Goal: Task Accomplishment & Management: Complete application form

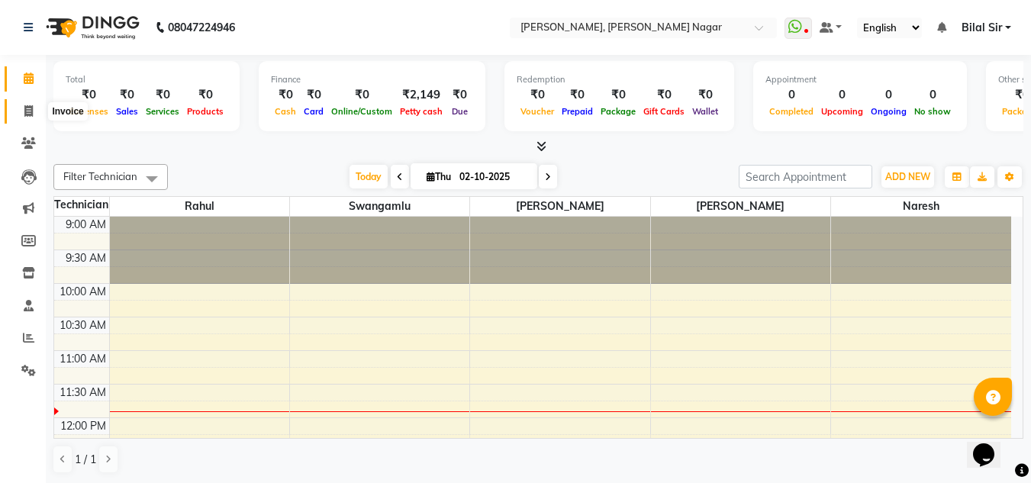
click at [33, 111] on icon at bounding box center [28, 110] width 8 height 11
select select "service"
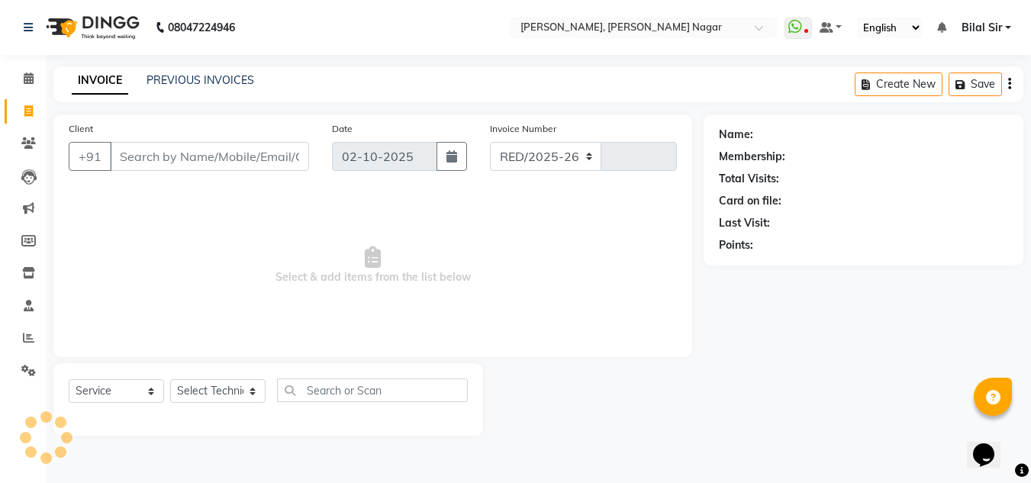
select select "7686"
type input "1422"
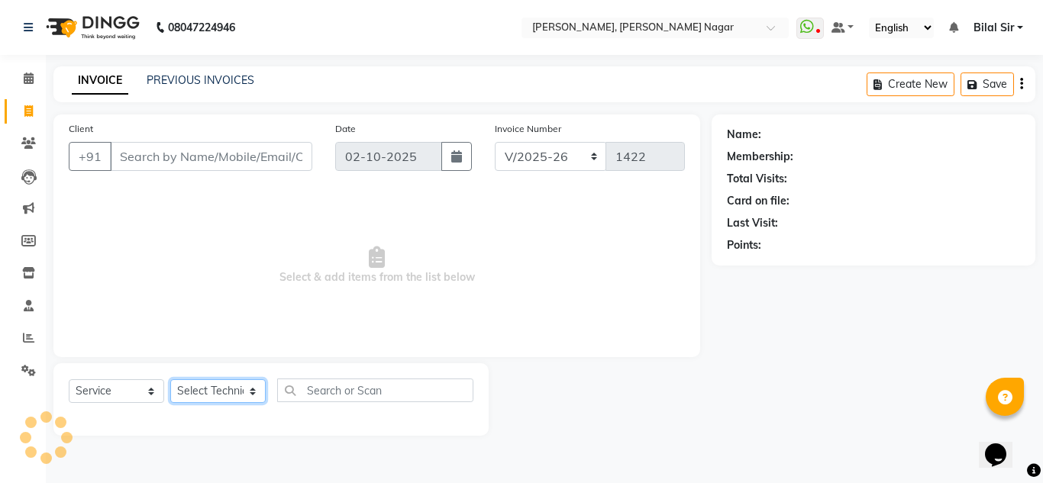
click at [229, 392] on select "Select Technician" at bounding box center [217, 391] width 95 height 24
select select "92046"
click at [170, 379] on select "Select Technician [PERSON_NAME] [PERSON_NAME] [PERSON_NAME] Manager [PERSON_NAM…" at bounding box center [217, 391] width 95 height 24
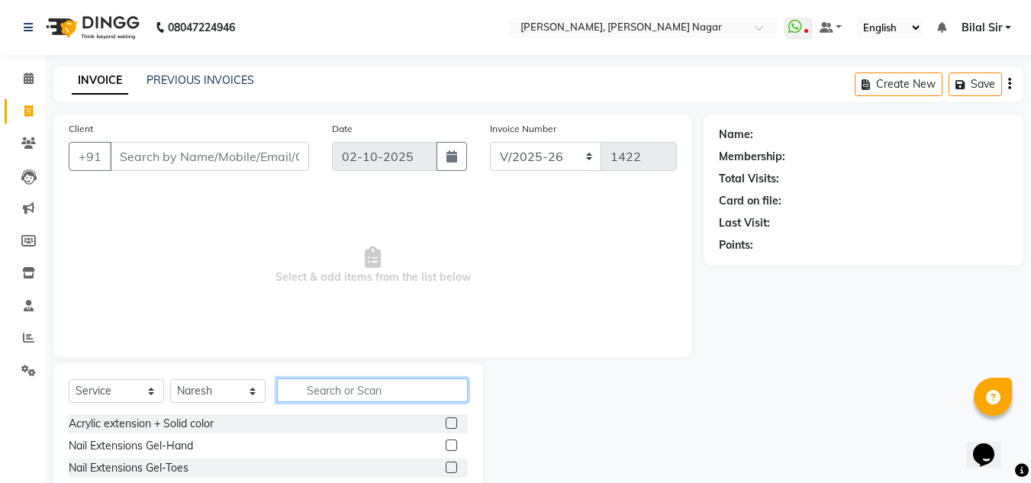
click at [330, 393] on input "text" at bounding box center [372, 391] width 191 height 24
type input "sol"
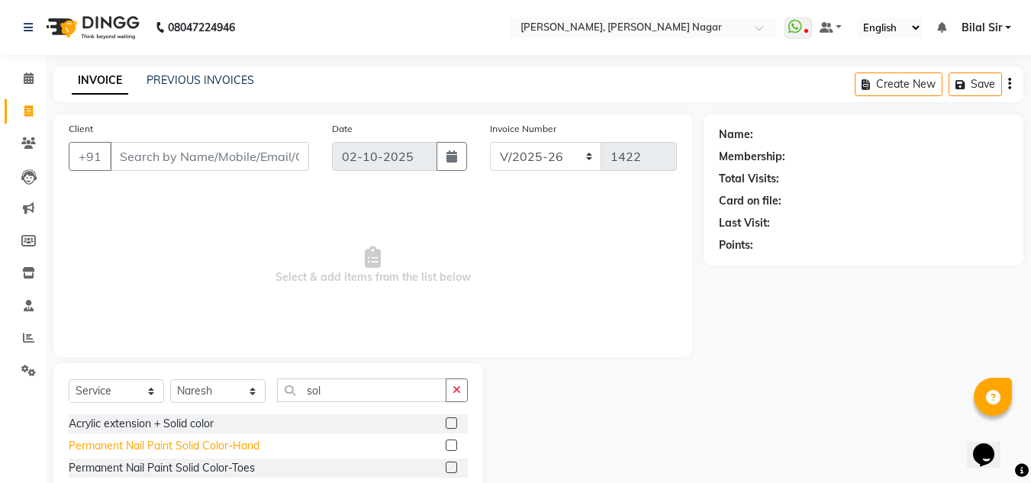
click at [206, 449] on div "Permanent Nail Paint Solid Color-Hand" at bounding box center [164, 446] width 191 height 16
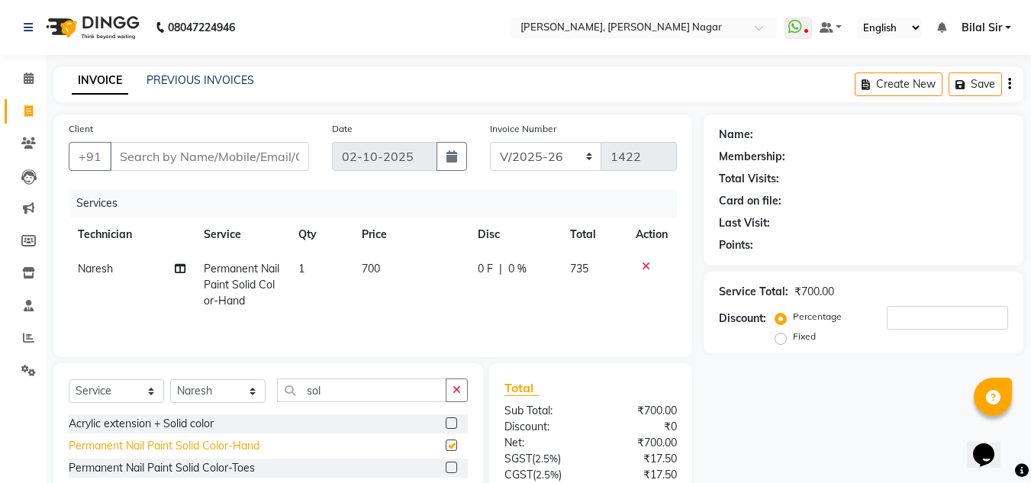
checkbox input "false"
click at [369, 394] on input "sol" at bounding box center [361, 391] width 169 height 24
type input "s"
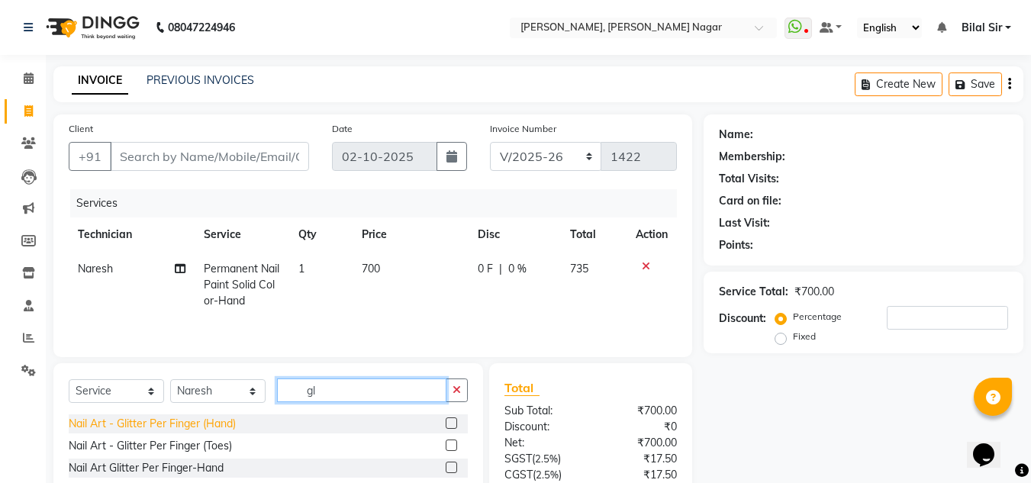
type input "gl"
click at [181, 428] on div "Nail Art - Glitter Per Finger (Hand)" at bounding box center [152, 424] width 167 height 16
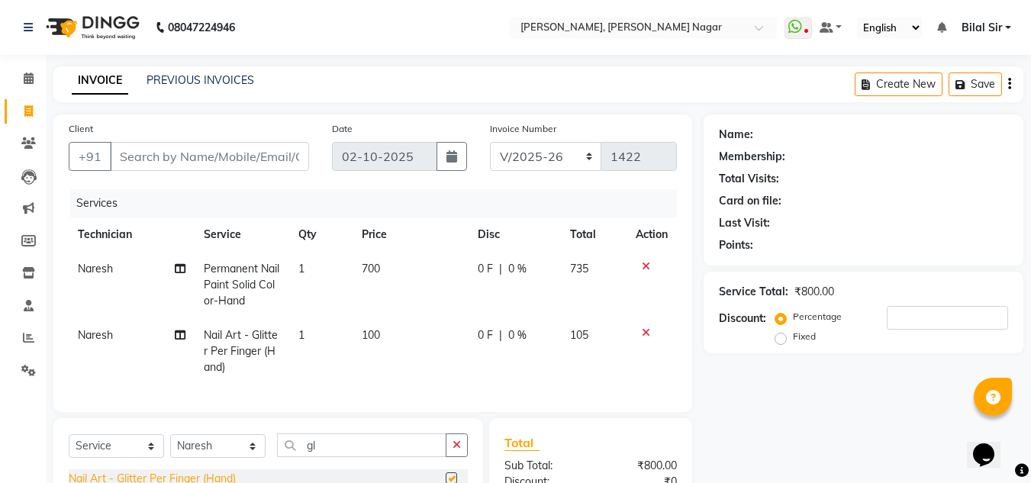
checkbox input "false"
click at [307, 340] on td "1" at bounding box center [320, 351] width 63 height 66
select select "92046"
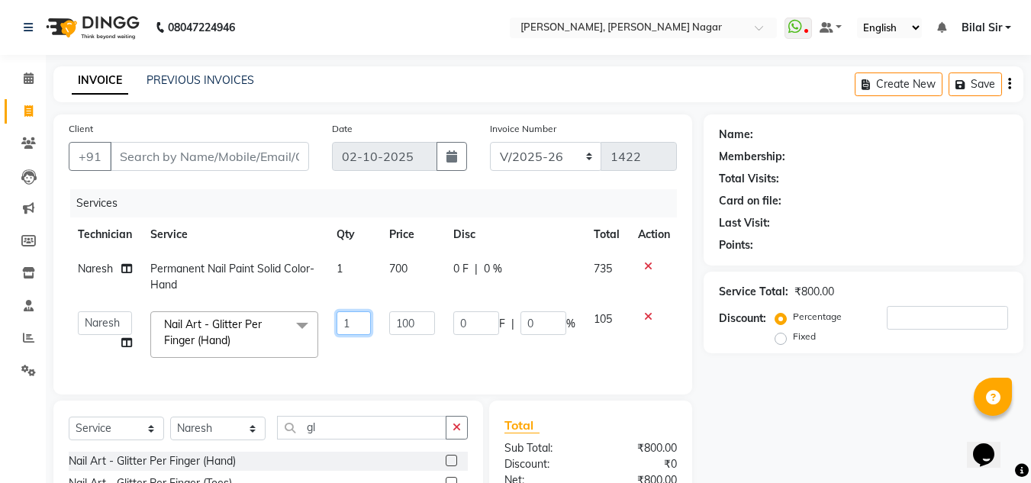
click at [356, 327] on input "1" at bounding box center [354, 323] width 34 height 24
type input "4"
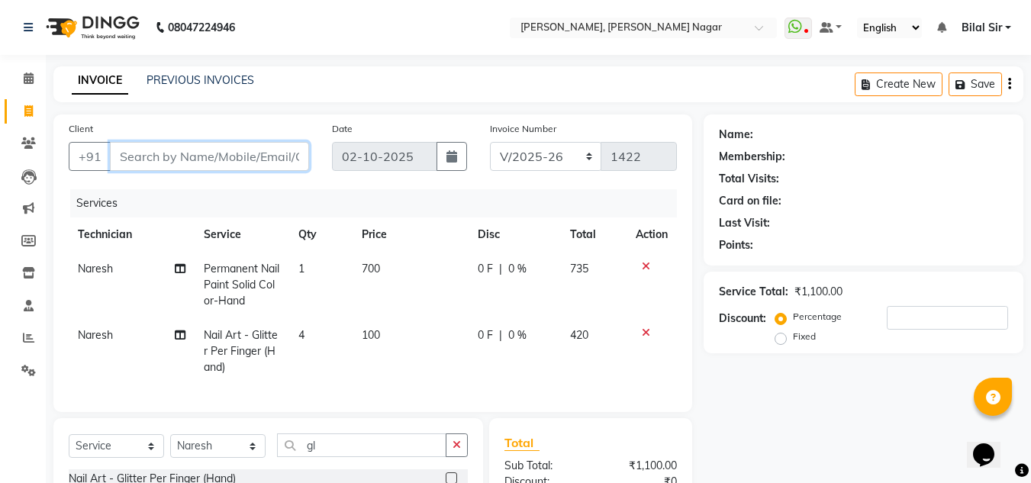
click at [178, 166] on input "Client" at bounding box center [209, 156] width 199 height 29
type input "9"
type input "0"
type input "9880418929"
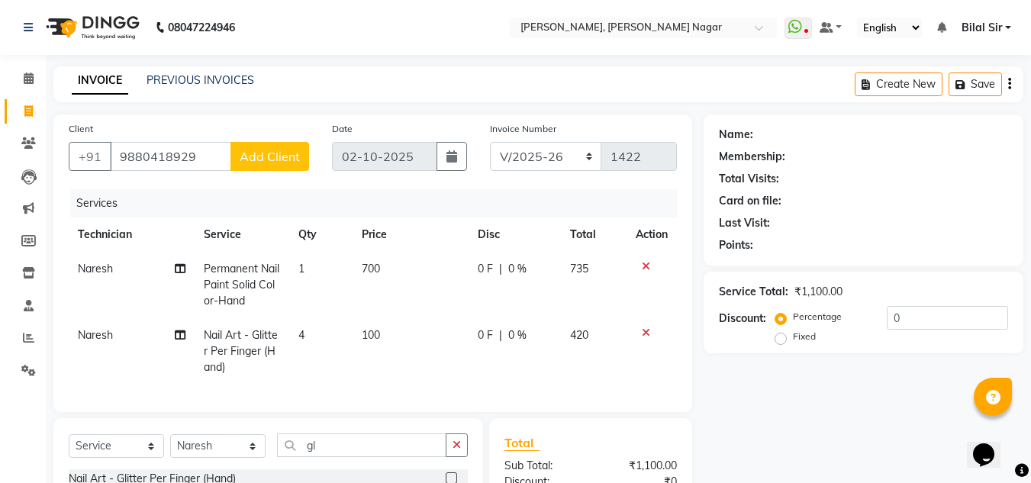
click at [264, 156] on span "Add Client" at bounding box center [270, 156] width 60 height 15
select select "21"
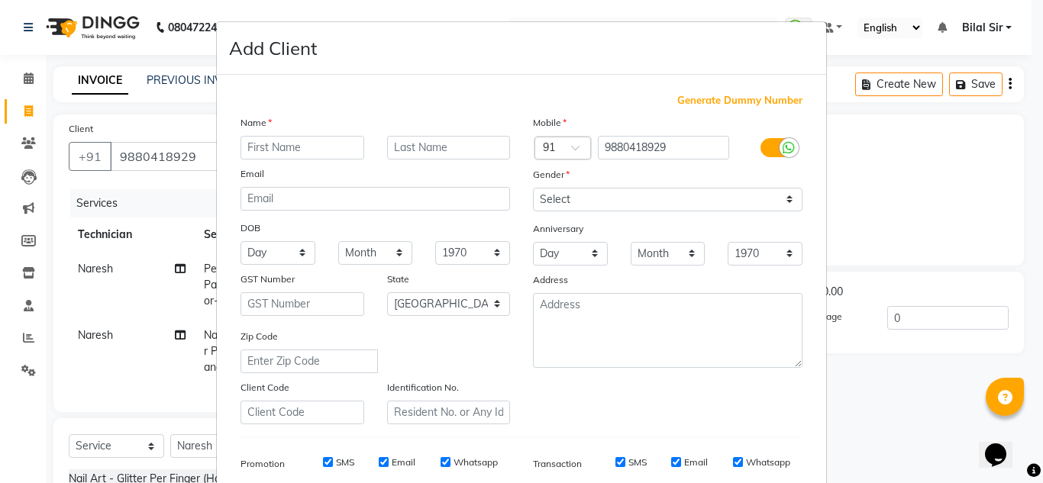
click at [264, 156] on input "text" at bounding box center [302, 148] width 124 height 24
type input "rupashri"
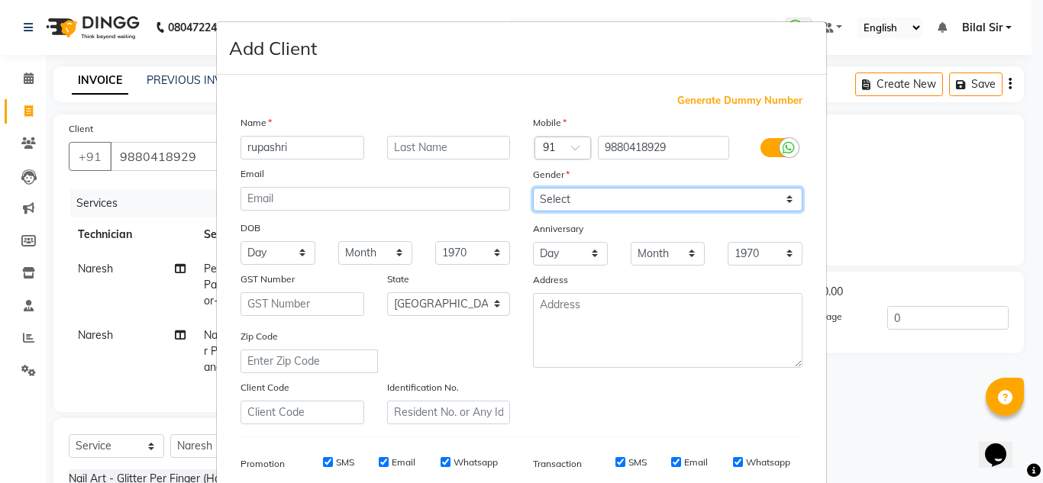
click at [622, 200] on select "Select [DEMOGRAPHIC_DATA] [DEMOGRAPHIC_DATA] Other Prefer Not To Say" at bounding box center [667, 200] width 269 height 24
select select "[DEMOGRAPHIC_DATA]"
click at [533, 188] on select "Select [DEMOGRAPHIC_DATA] [DEMOGRAPHIC_DATA] Other Prefer Not To Say" at bounding box center [667, 200] width 269 height 24
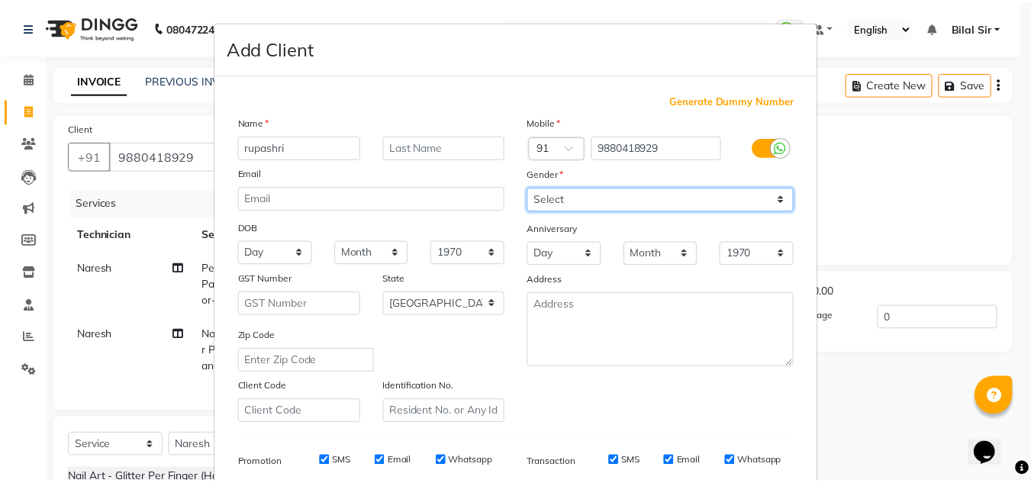
scroll to position [221, 0]
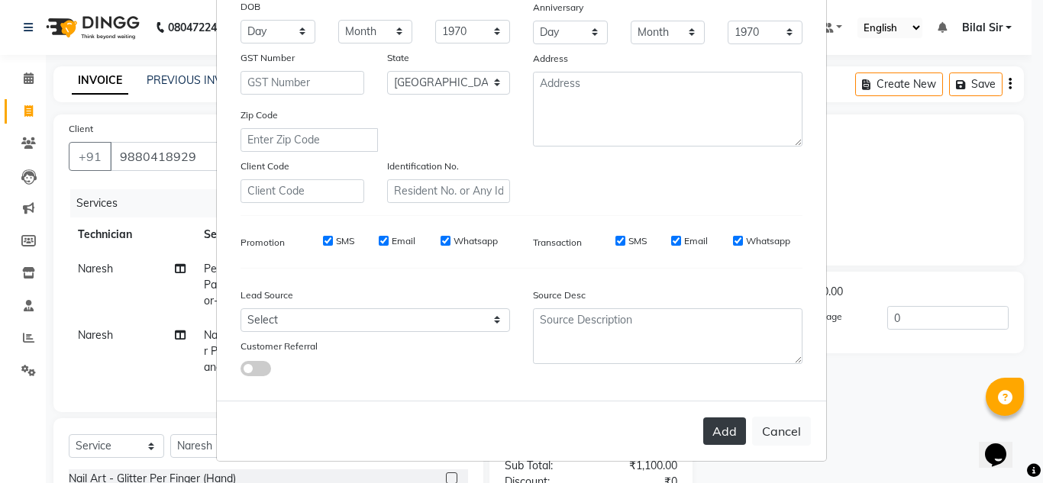
click at [714, 426] on button "Add" at bounding box center [724, 430] width 43 height 27
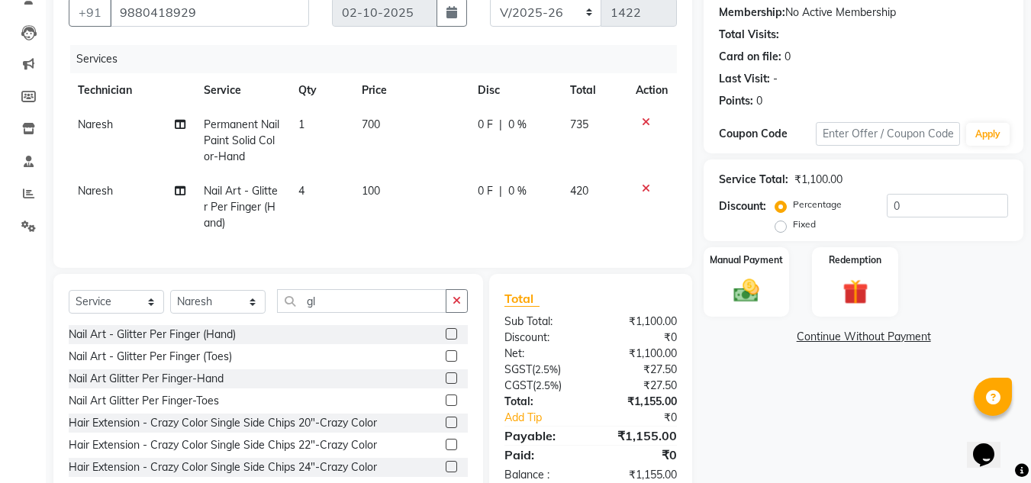
scroll to position [143, 0]
click at [793, 228] on label "Fixed" at bounding box center [804, 225] width 23 height 14
click at [778, 228] on input "Fixed" at bounding box center [783, 225] width 11 height 11
radio input "true"
click at [912, 205] on input "0" at bounding box center [947, 207] width 121 height 24
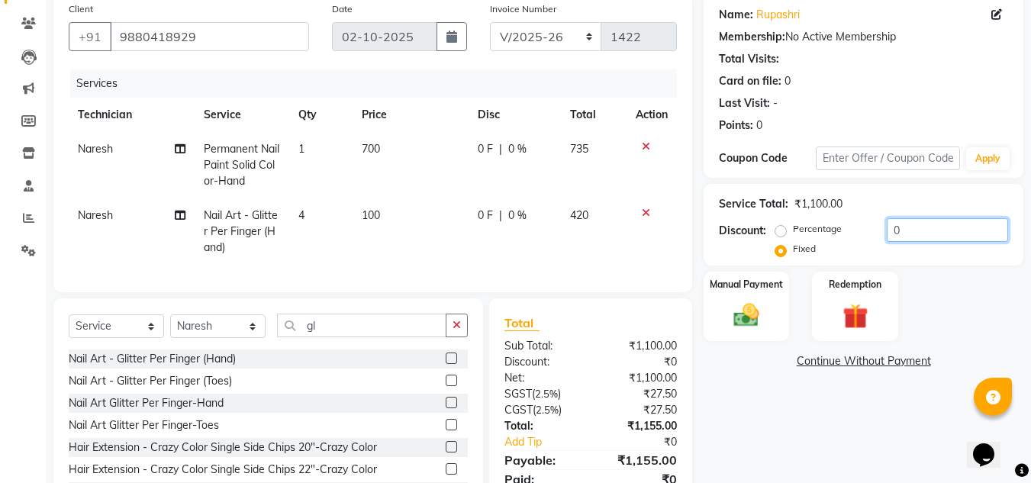
scroll to position [119, 0]
click at [939, 234] on input "0" at bounding box center [947, 231] width 121 height 24
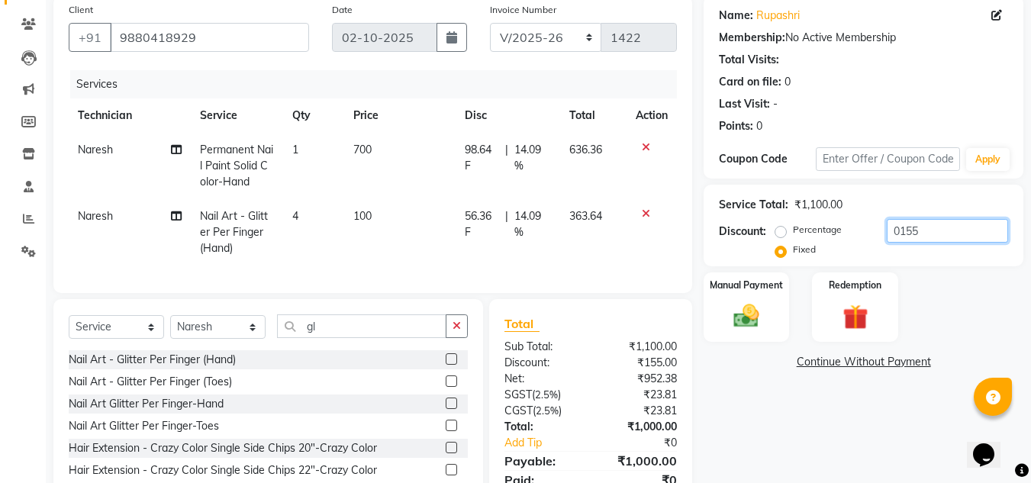
type input "0155"
